Goal: Find contact information: Find contact information

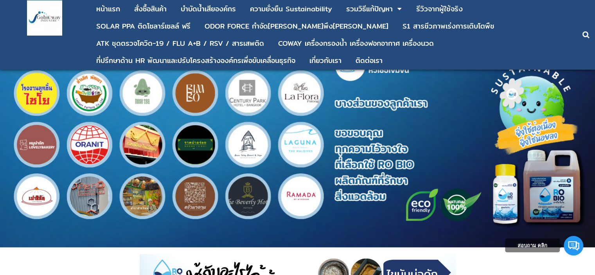
scroll to position [978, 0]
click at [219, 7] on div "บําบัดน้ำเสียองค์กร" at bounding box center [208, 8] width 55 height 7
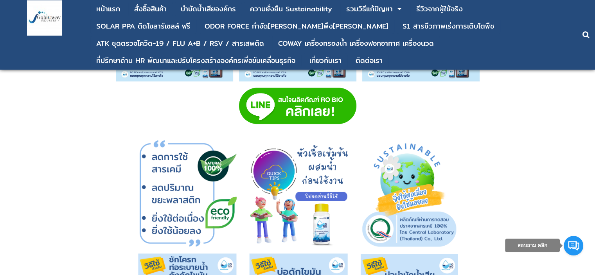
scroll to position [3622, 0]
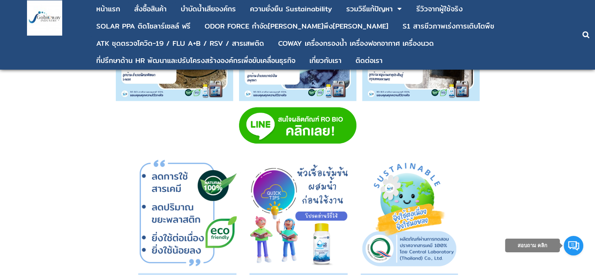
click at [260, 112] on img at bounding box center [297, 125] width 117 height 37
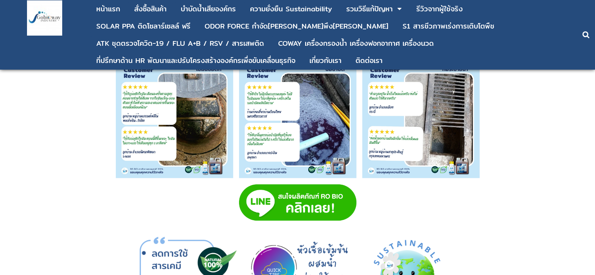
scroll to position [3545, 0]
click at [510, 139] on p at bounding box center [297, 121] width 575 height 120
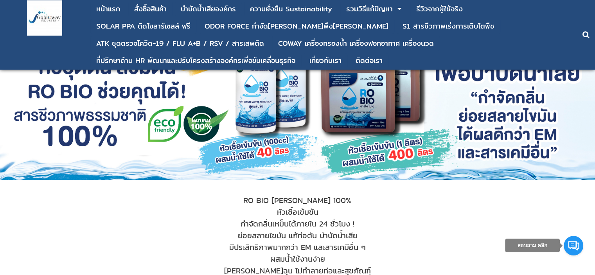
scroll to position [0, 0]
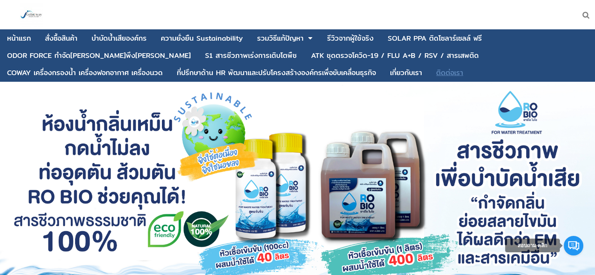
click at [436, 73] on div "ติดต่อเรา" at bounding box center [449, 72] width 27 height 7
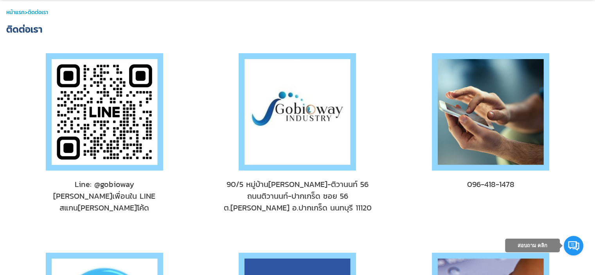
scroll to position [39, 0]
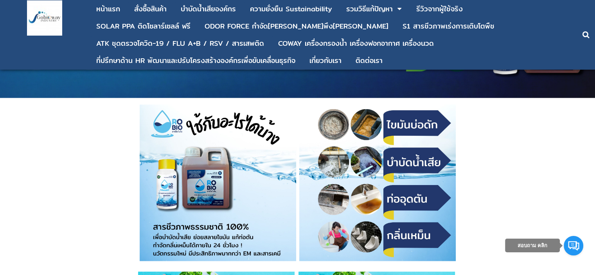
scroll to position [1134, 0]
